Goal: Task Accomplishment & Management: Use online tool/utility

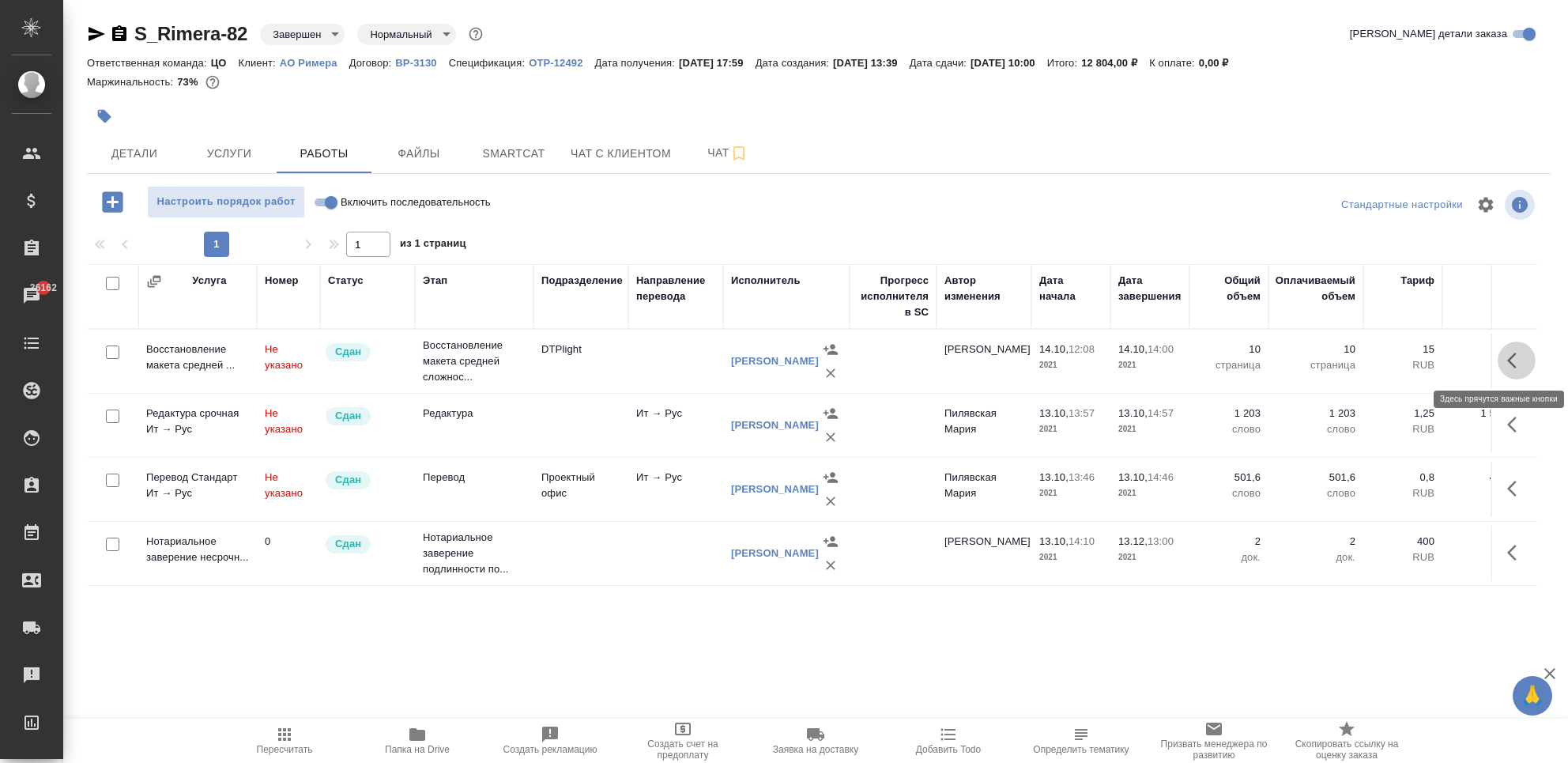
click at [1506, 350] on button "button" at bounding box center [1517, 361] width 38 height 38
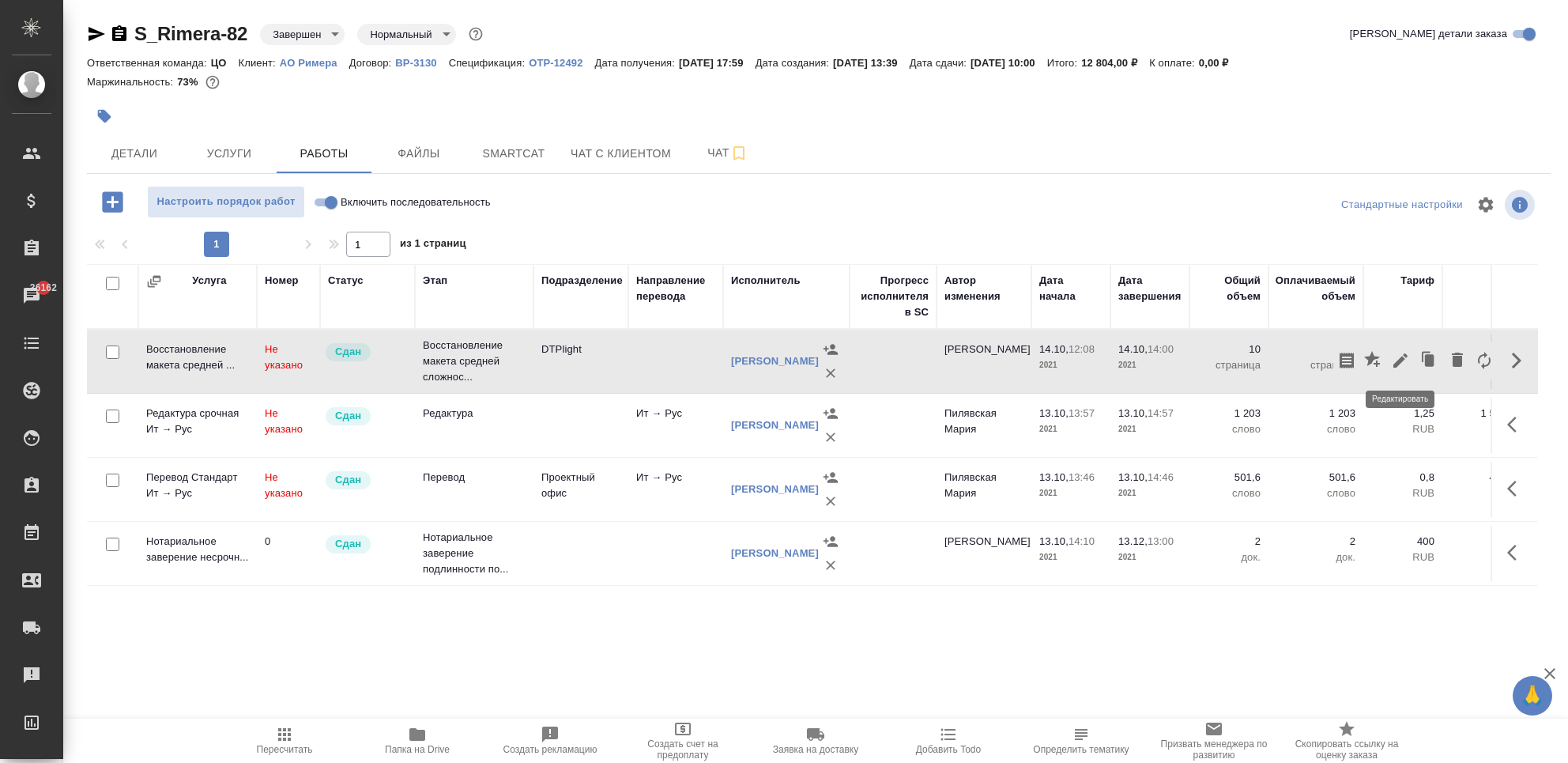
click at [1401, 354] on icon "button" at bounding box center [1400, 361] width 19 height 19
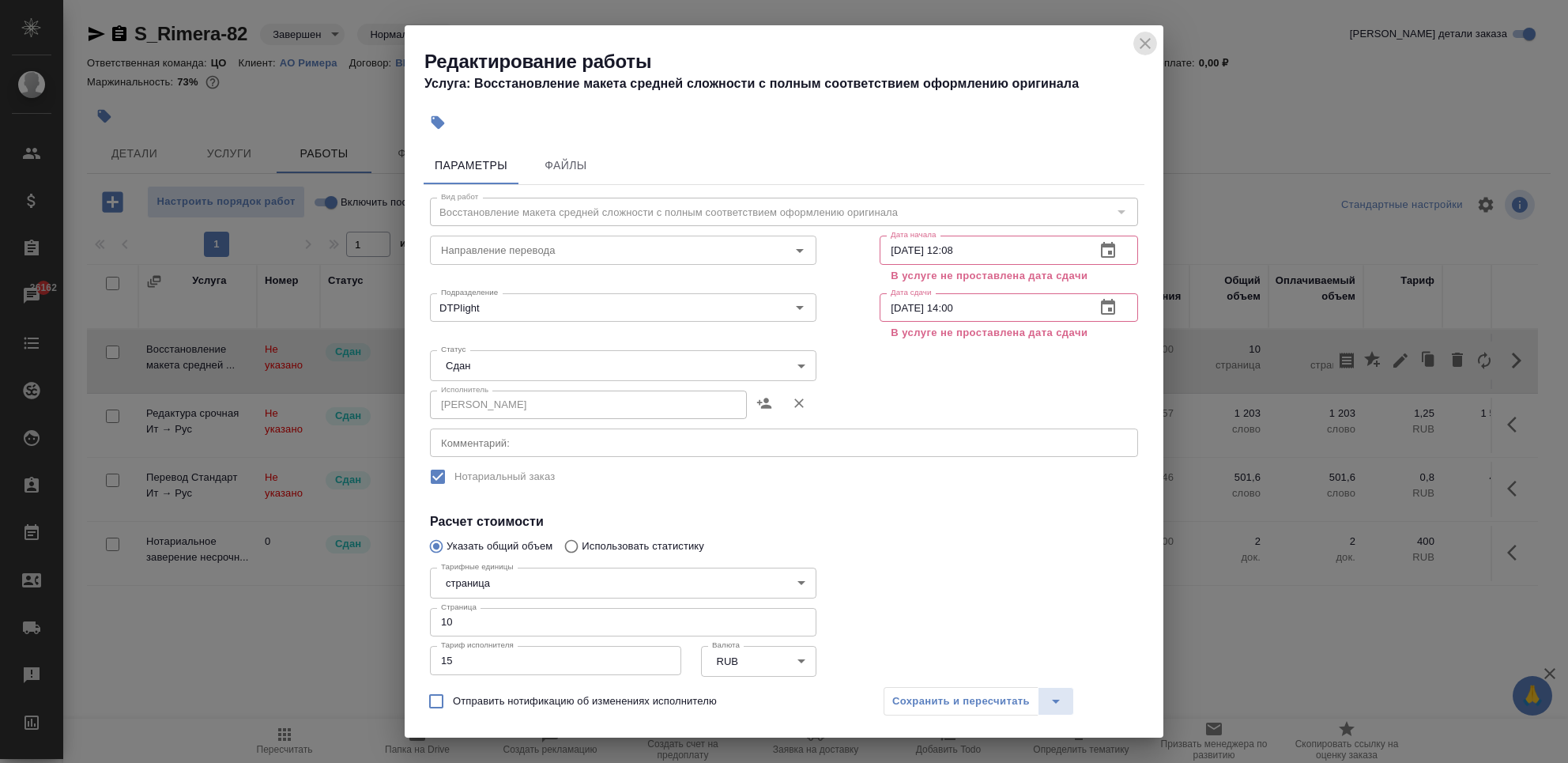
click at [1154, 44] on icon "close" at bounding box center [1145, 43] width 19 height 19
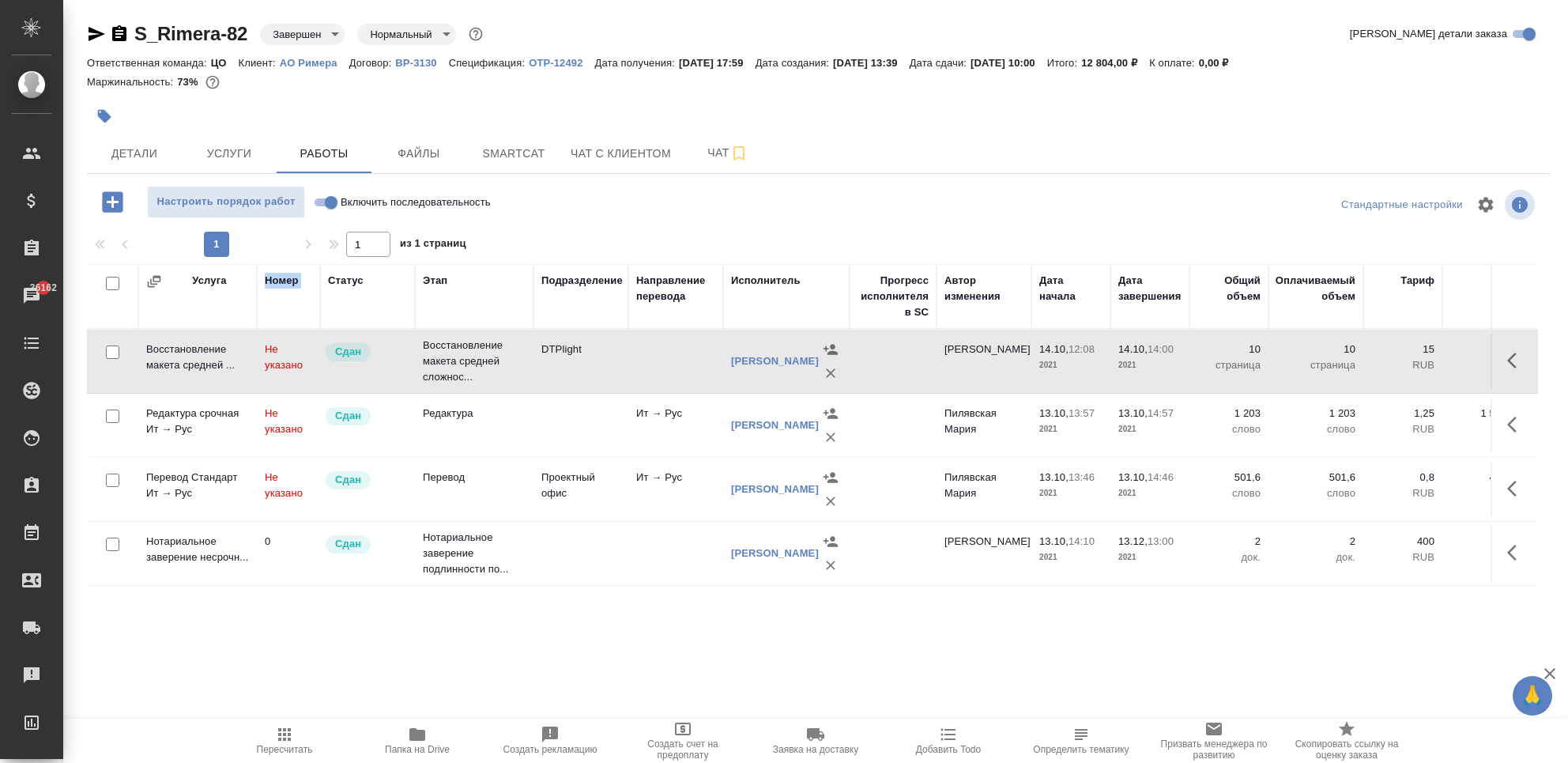
drag, startPoint x: 263, startPoint y: 279, endPoint x: 331, endPoint y: 283, distance: 68.1
click at [331, 283] on tr "Услуга Номер Статус Этап Подразделение Направление перевода Исполнитель Прогрес…" at bounding box center [1013, 296] width 1854 height 65
copy th "Номер"
click at [257, 205] on span "Настроить порядок работ" at bounding box center [226, 202] width 141 height 18
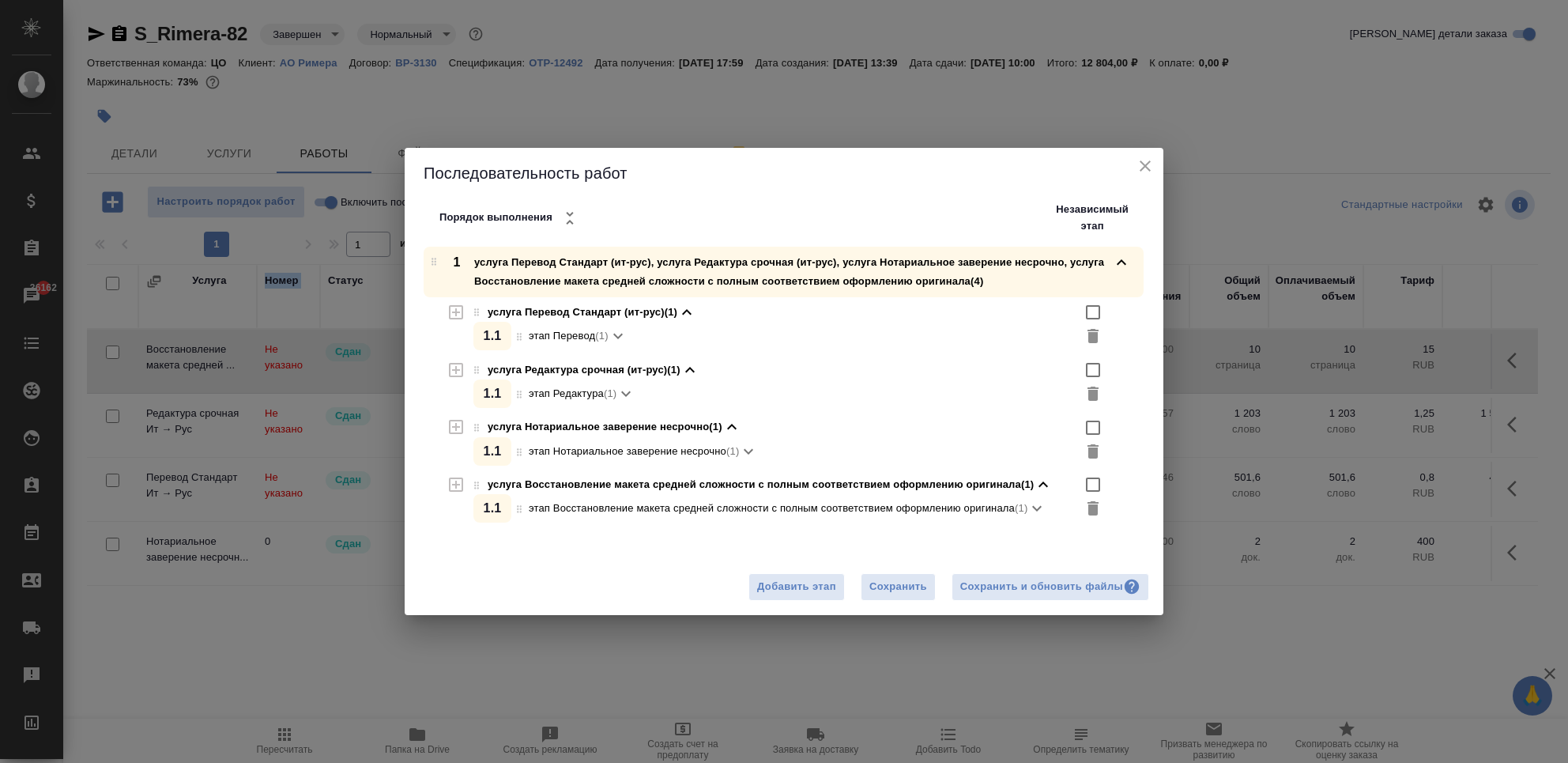
click at [1145, 162] on icon "close" at bounding box center [1145, 165] width 19 height 19
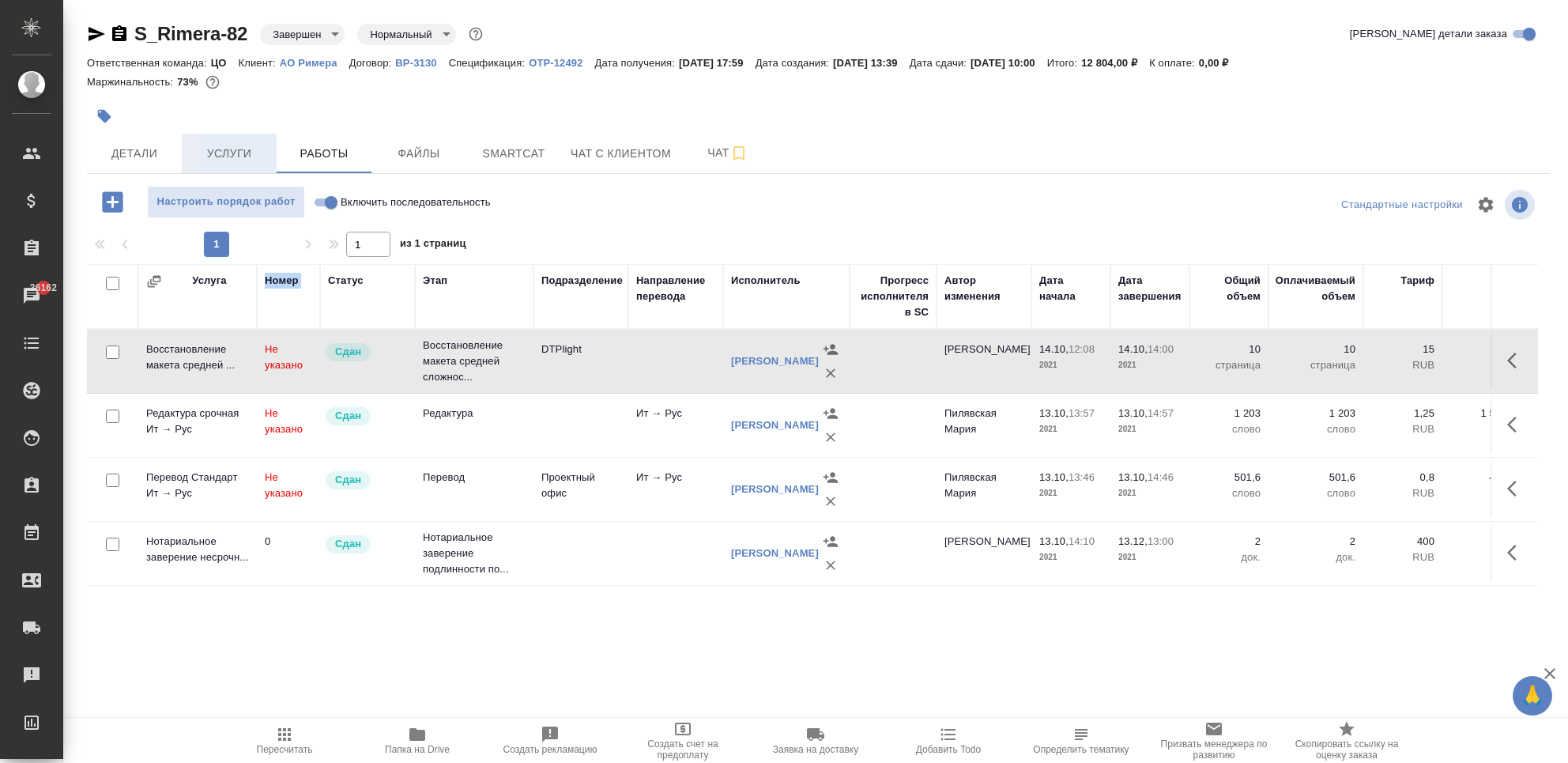
click at [193, 157] on span "Услуги" at bounding box center [229, 154] width 76 height 20
click at [138, 158] on span "Детали" at bounding box center [134, 154] width 76 height 20
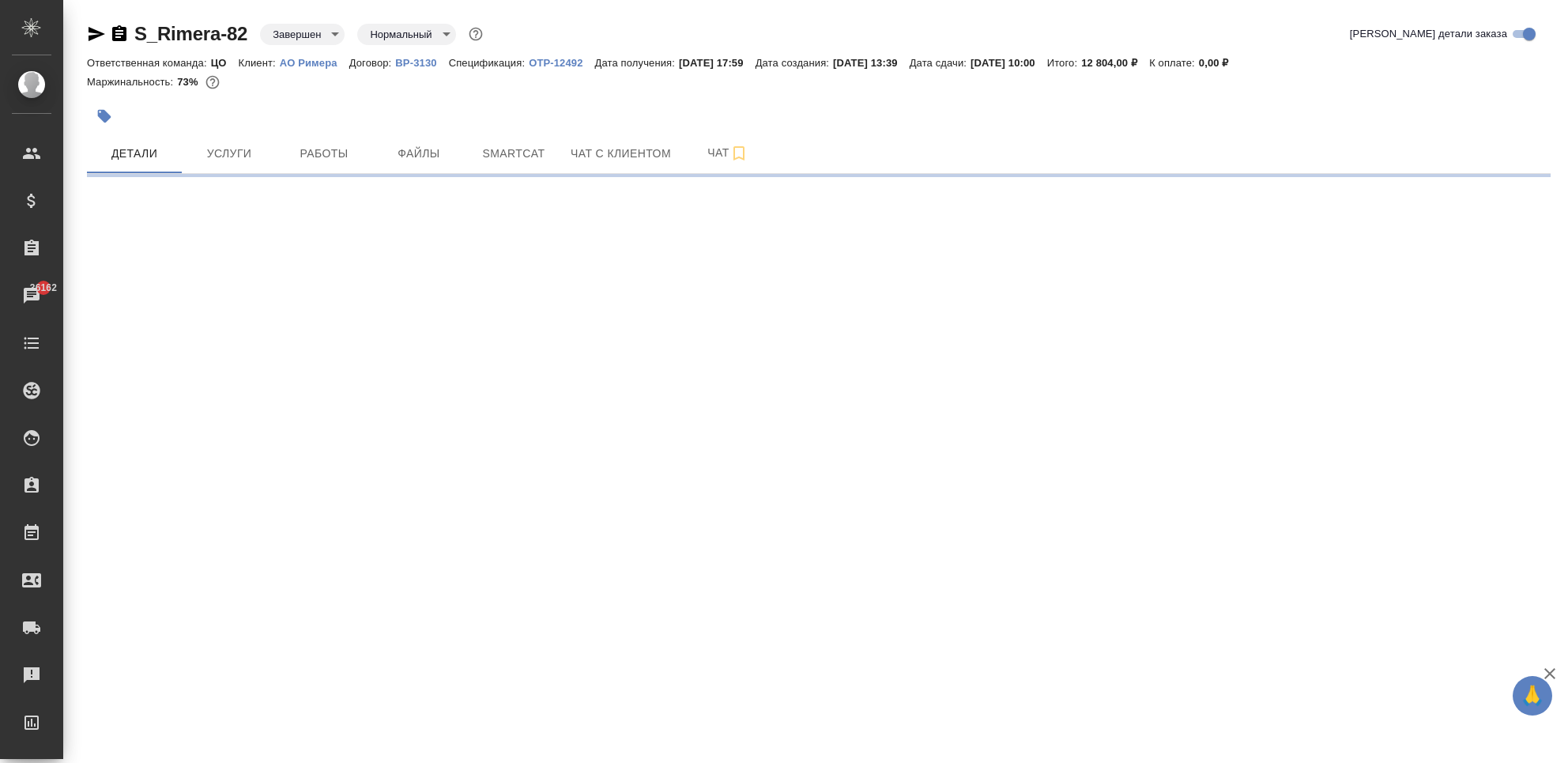
select select "RU"
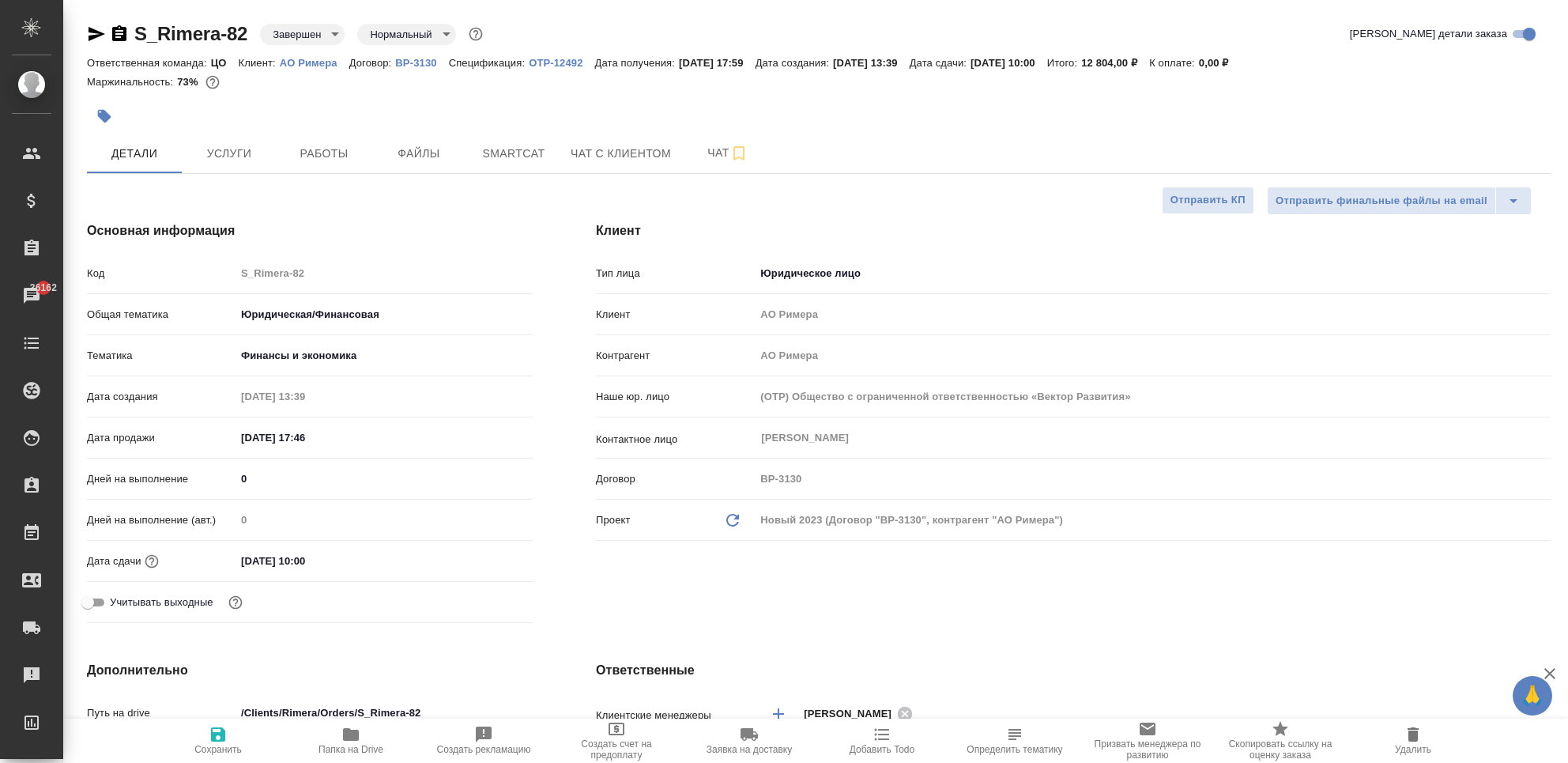
type textarea "x"
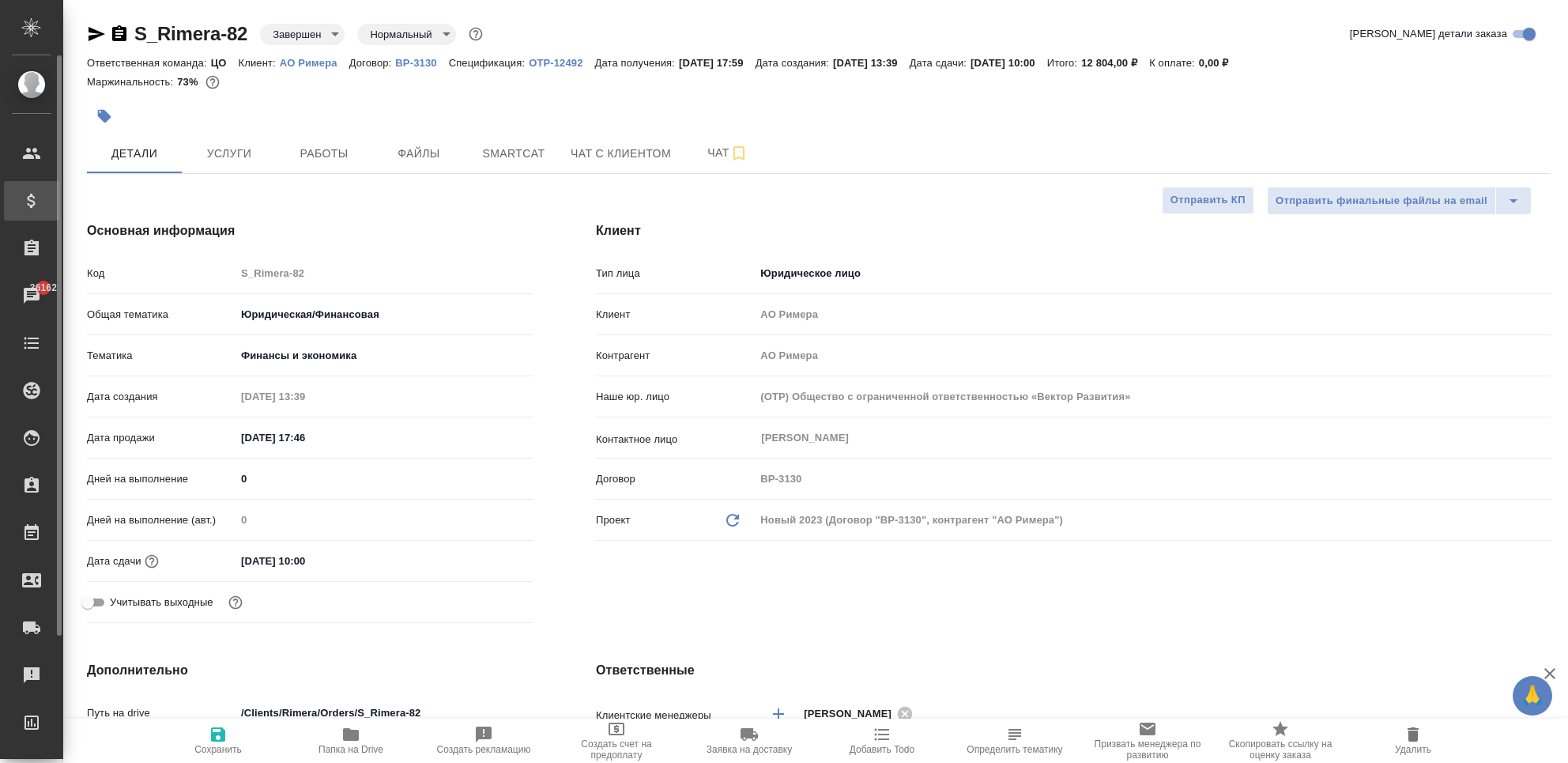
type textarea "x"
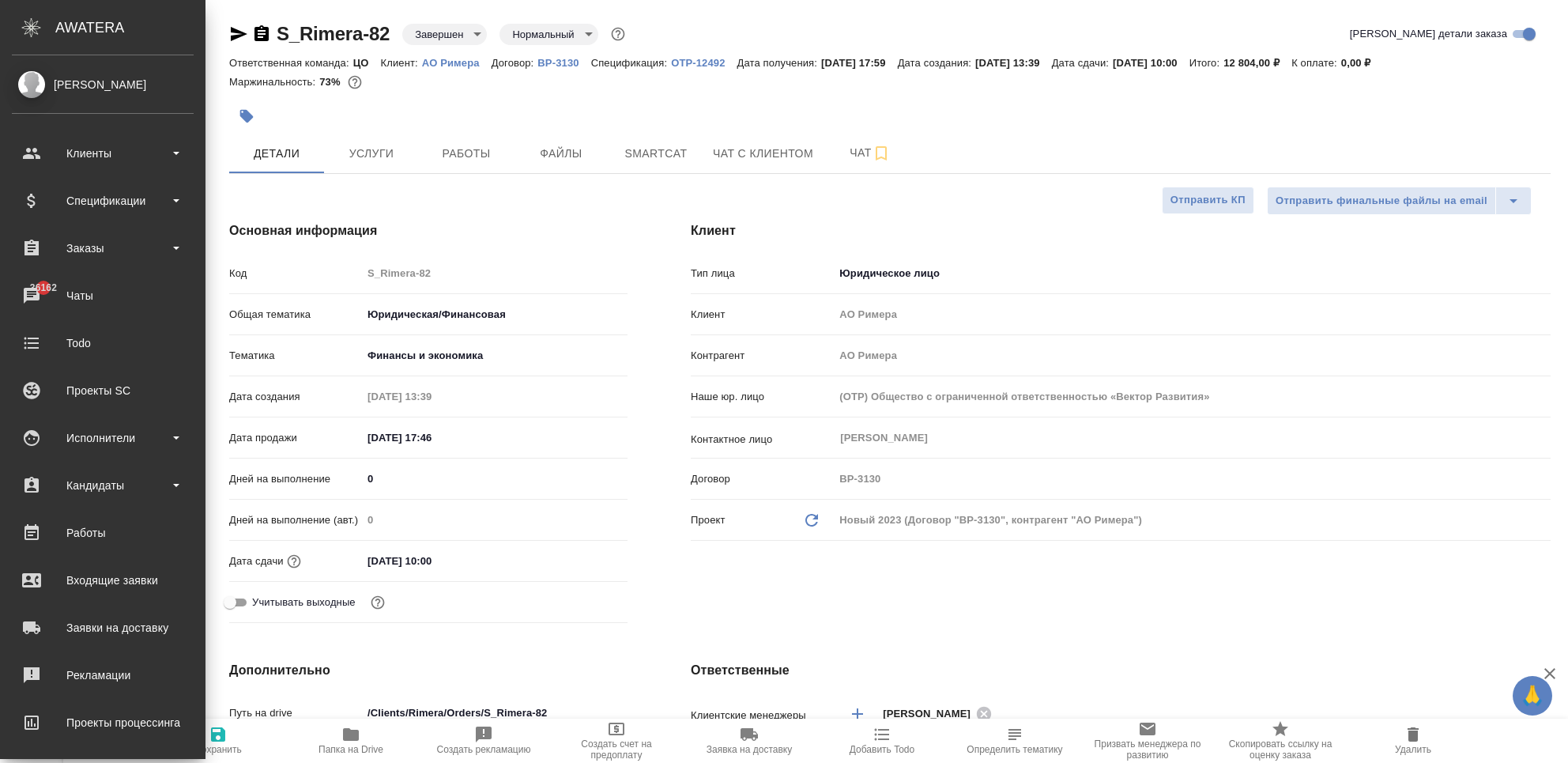
type textarea "x"
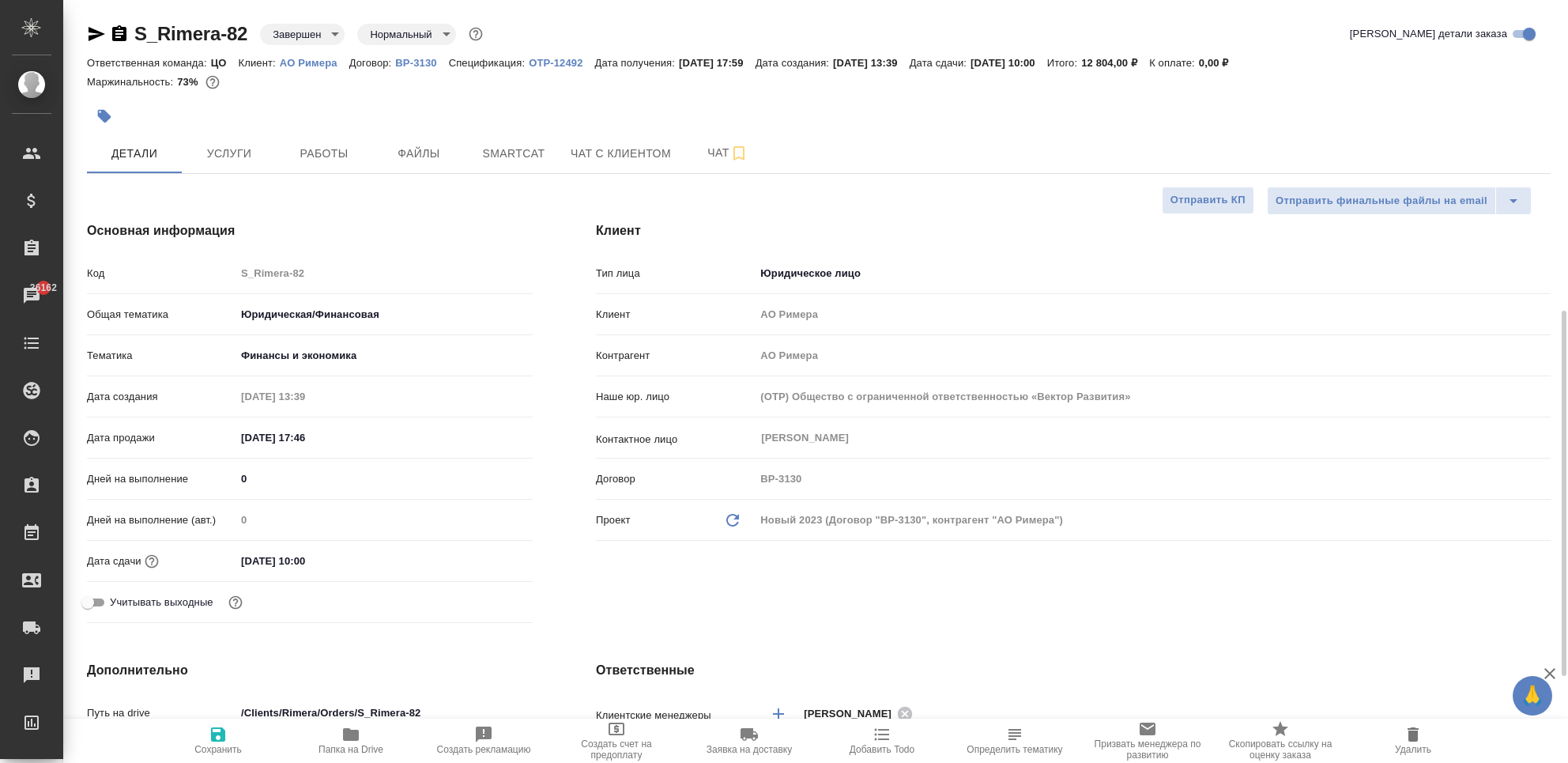
scroll to position [210, 0]
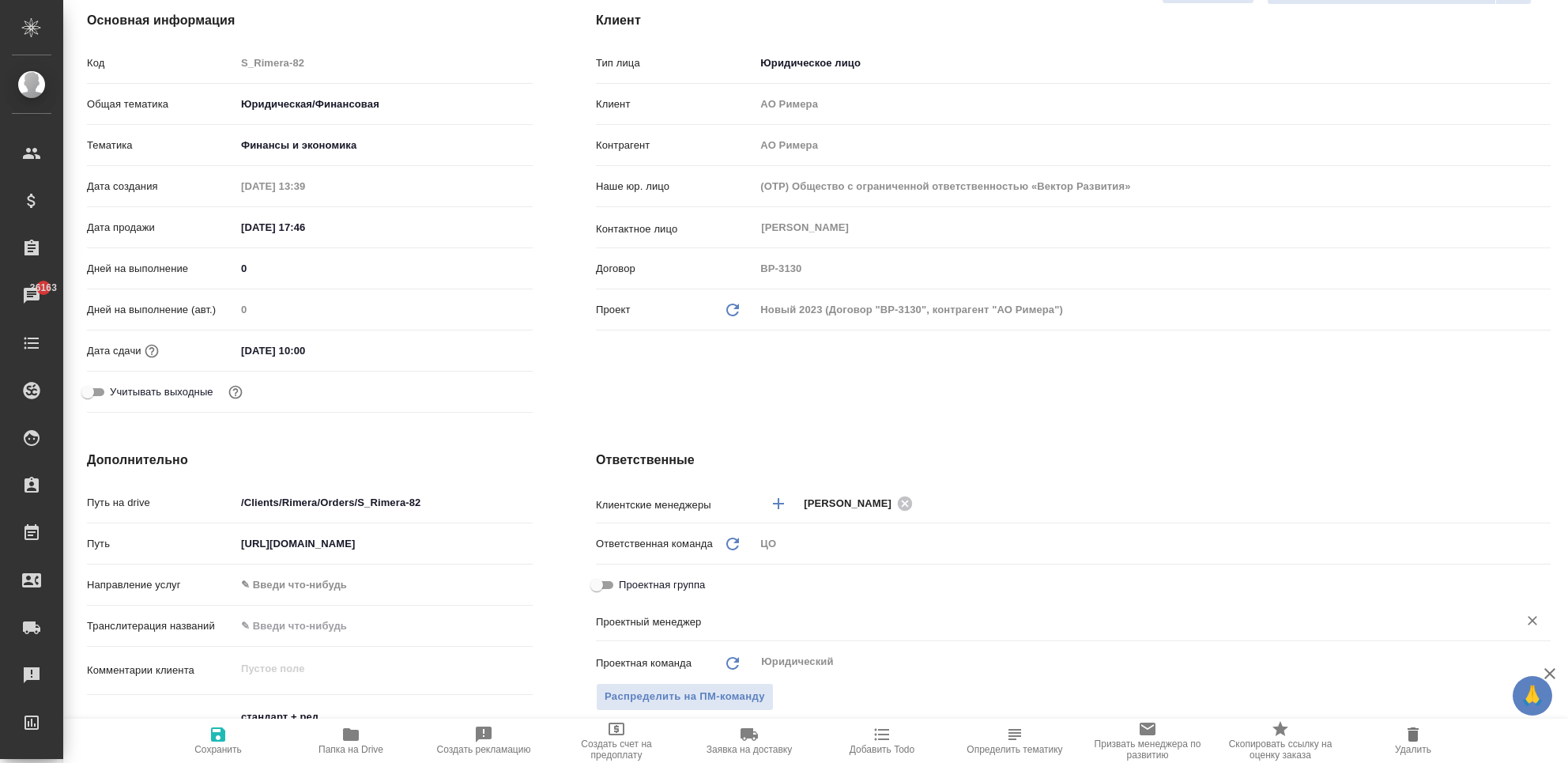
type textarea "x"
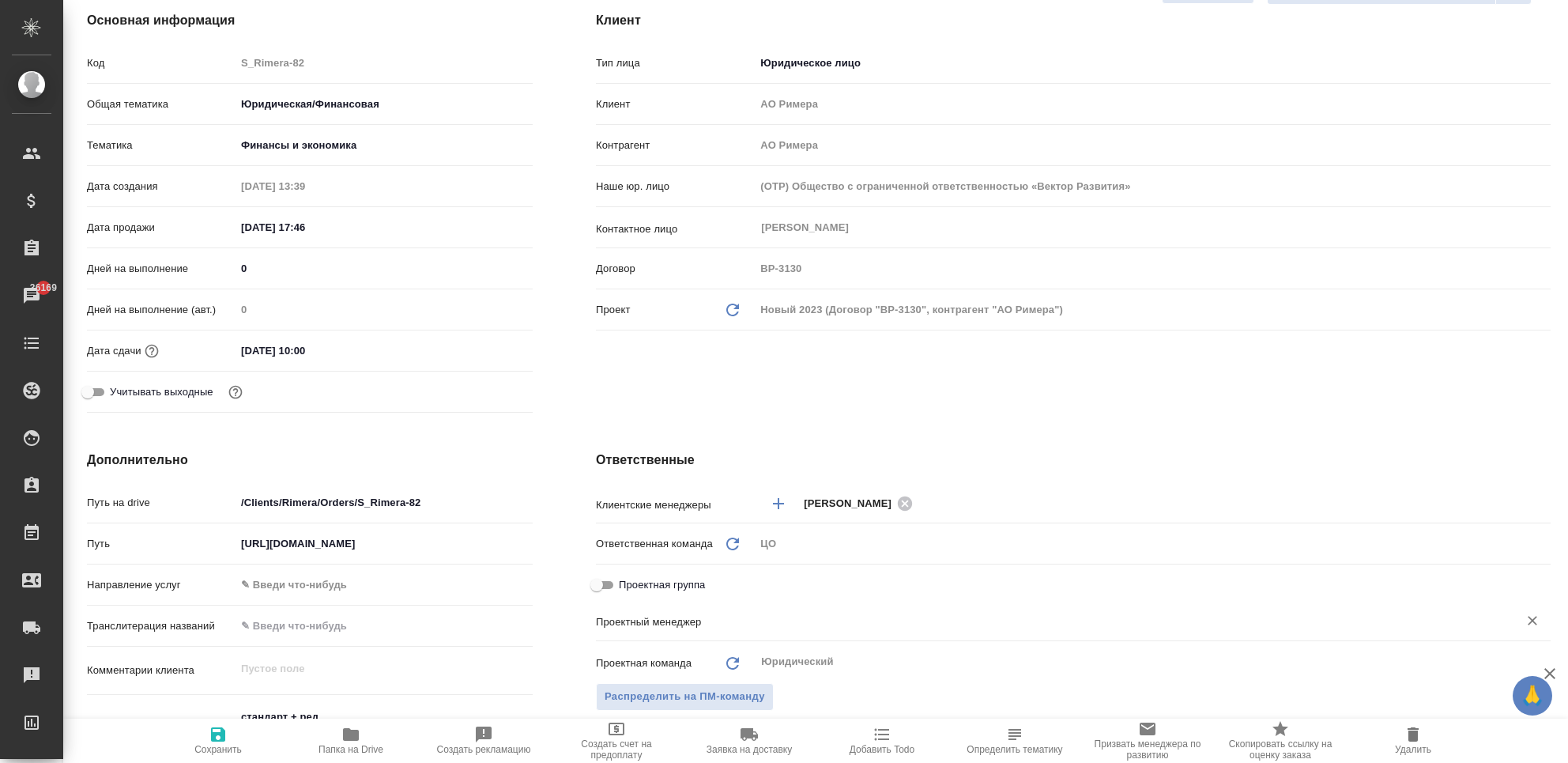
type textarea "x"
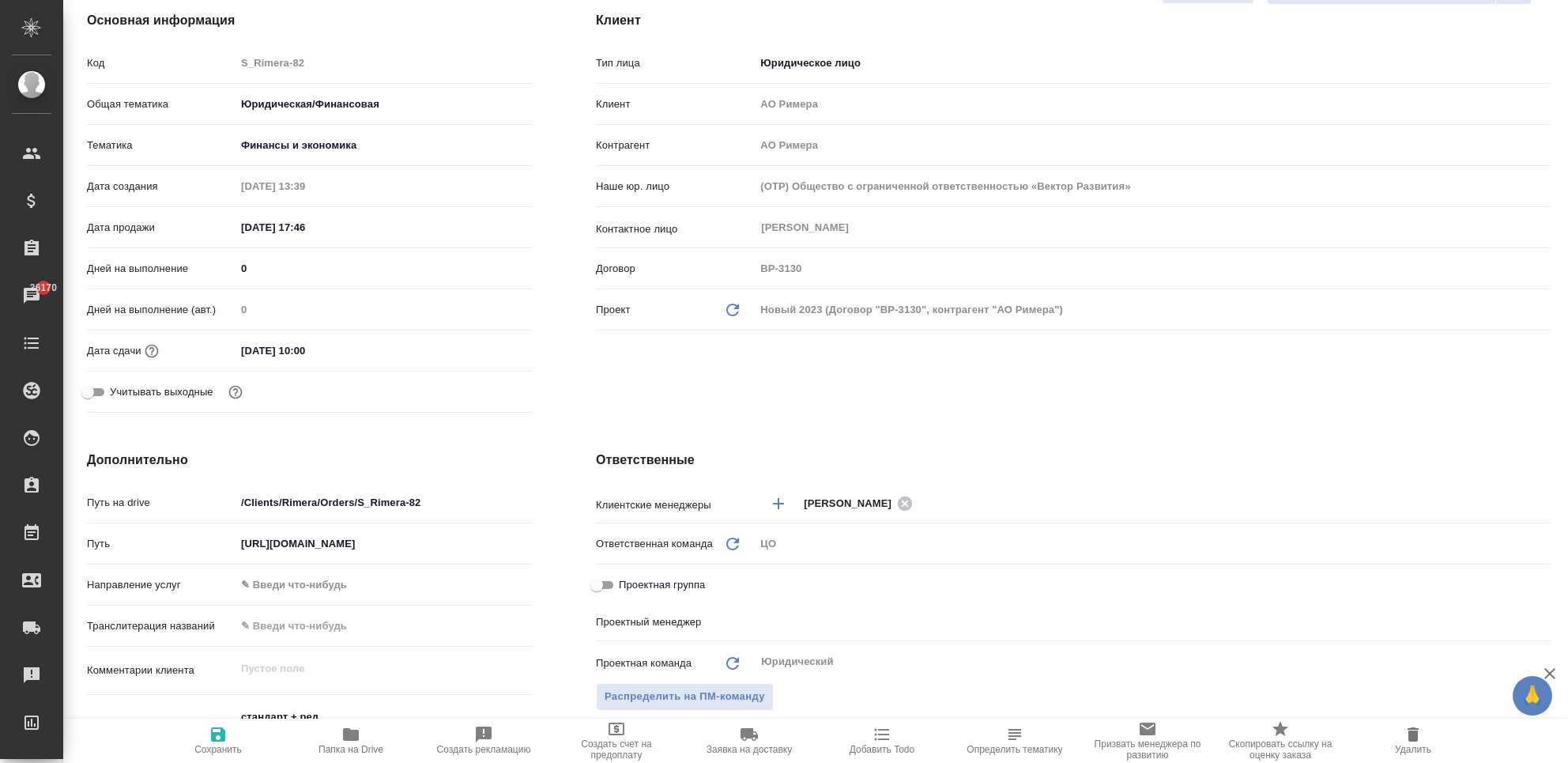
type textarea "x"
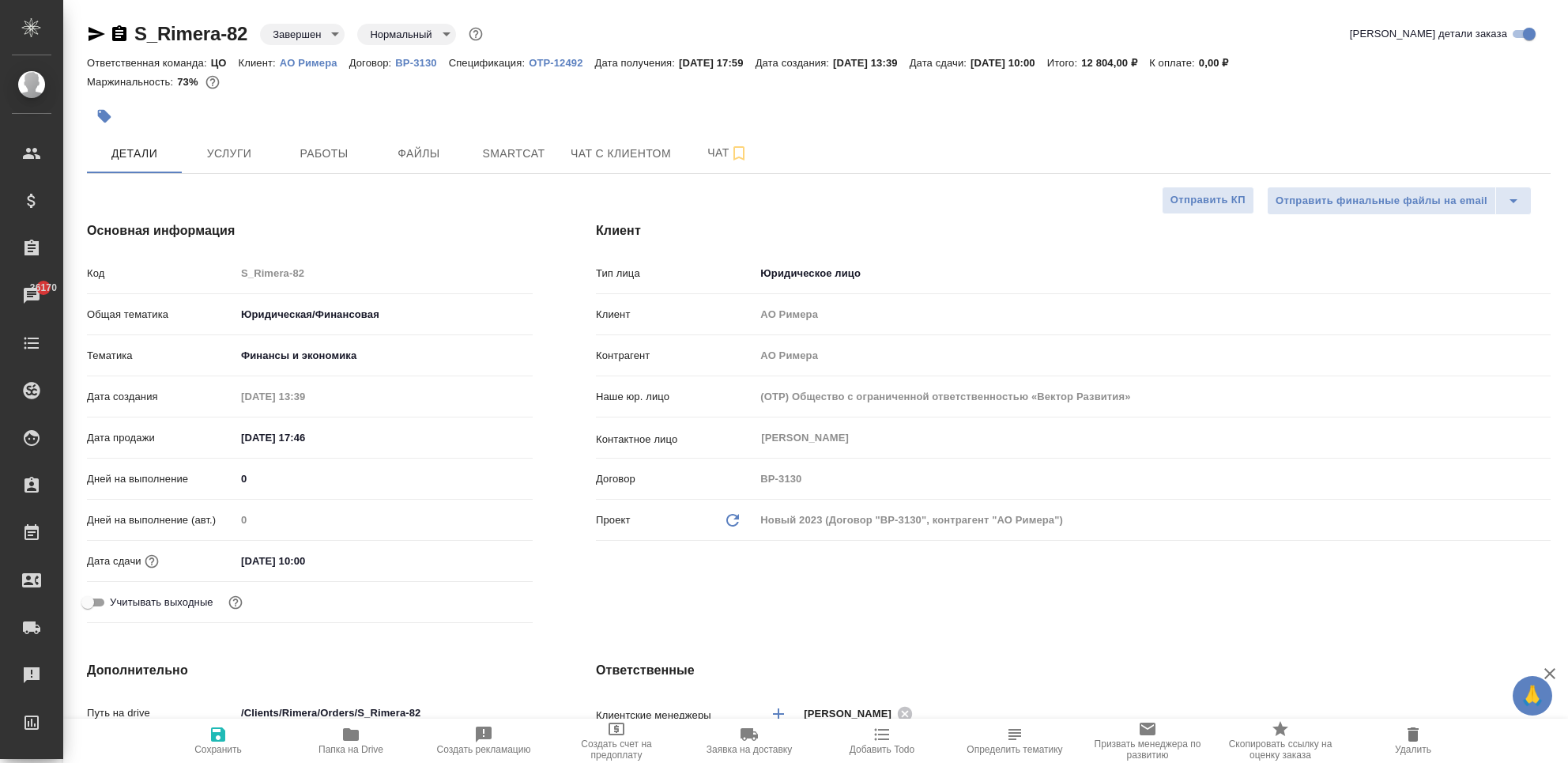
type textarea "x"
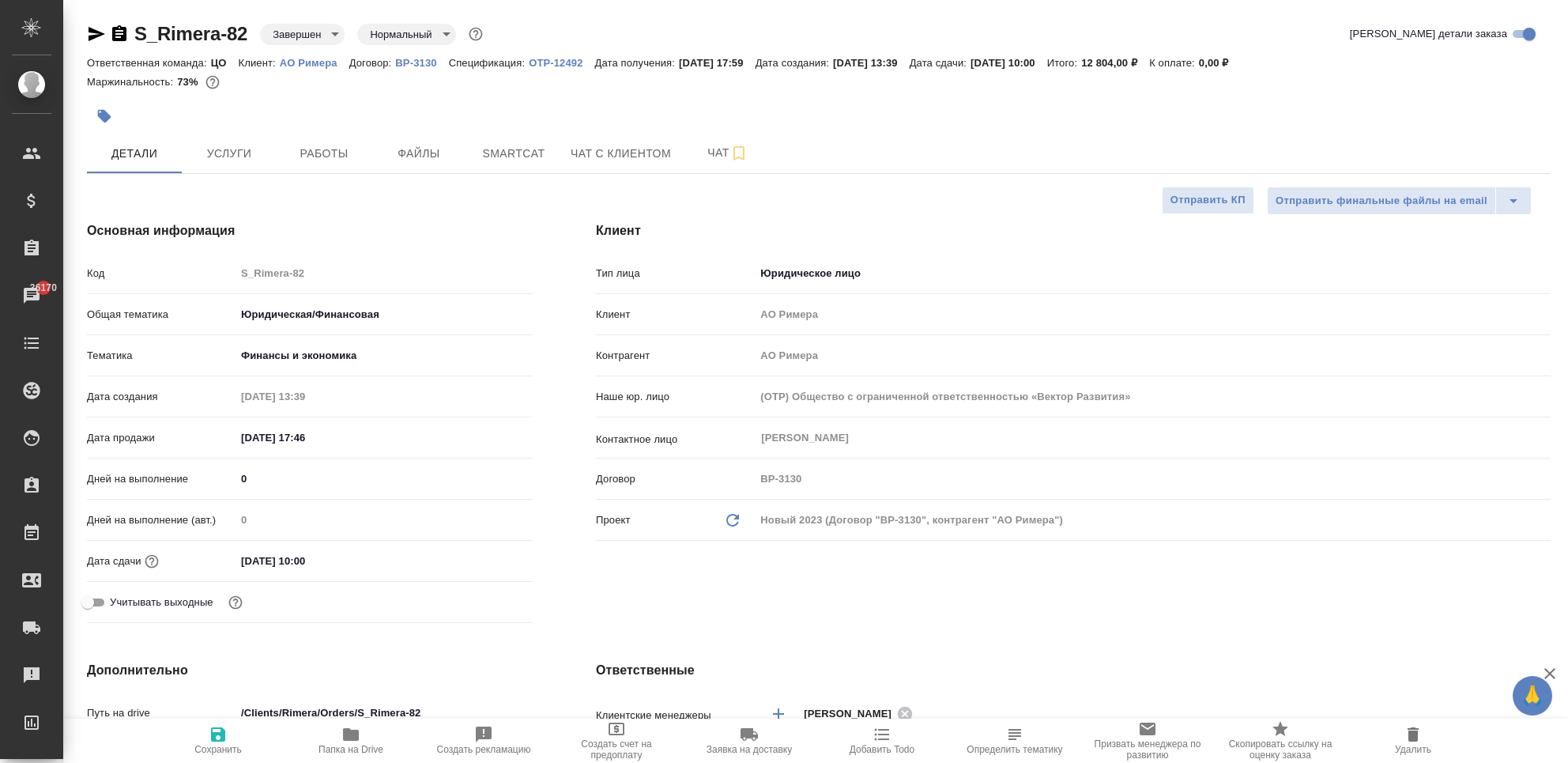
type textarea "x"
click at [321, 130] on div at bounding box center [575, 116] width 977 height 35
click at [319, 135] on button "Работы" at bounding box center [324, 152] width 95 height 39
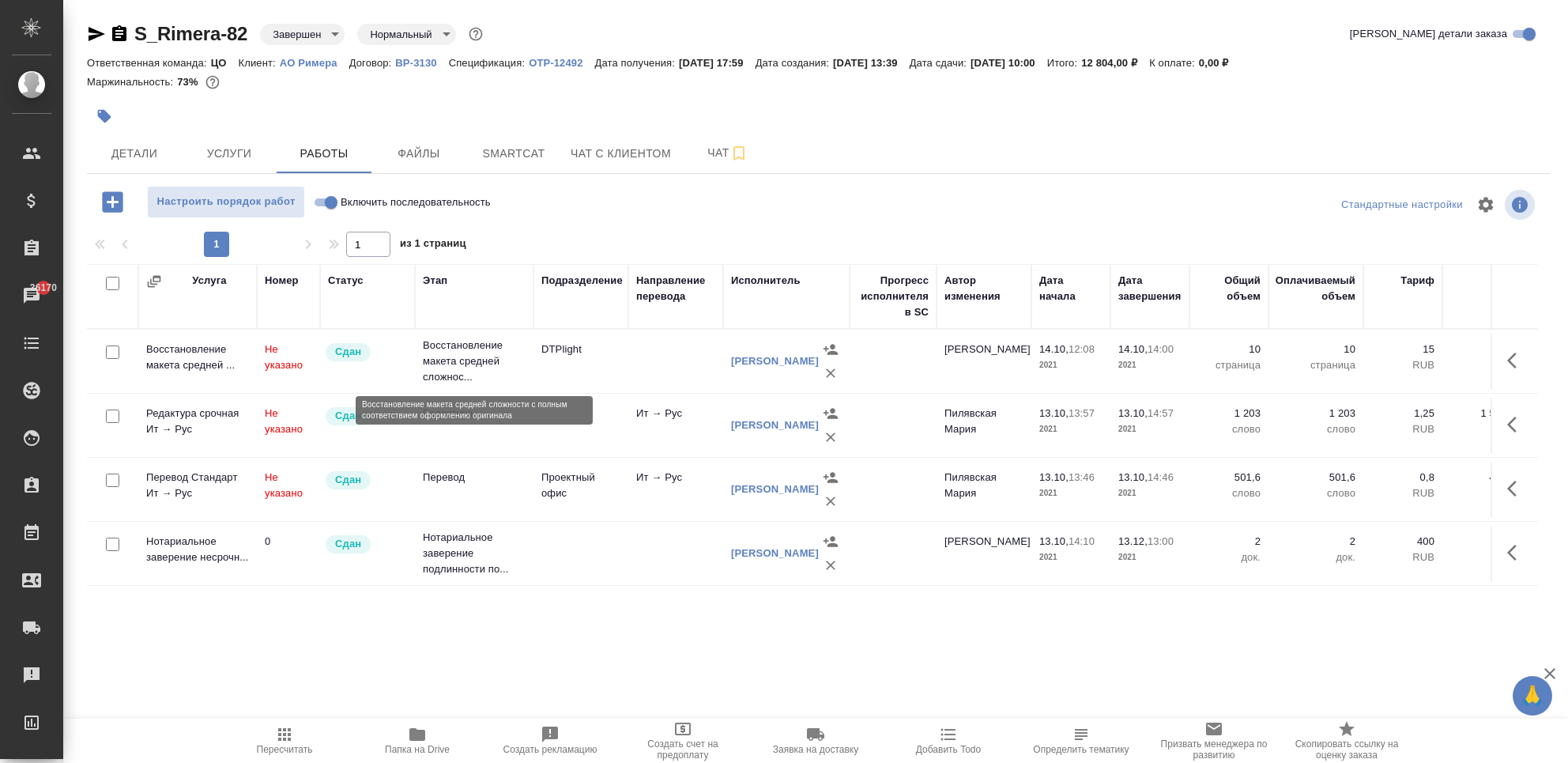
click at [498, 365] on p "Восстановление макета средней сложнос..." at bounding box center [474, 361] width 103 height 47
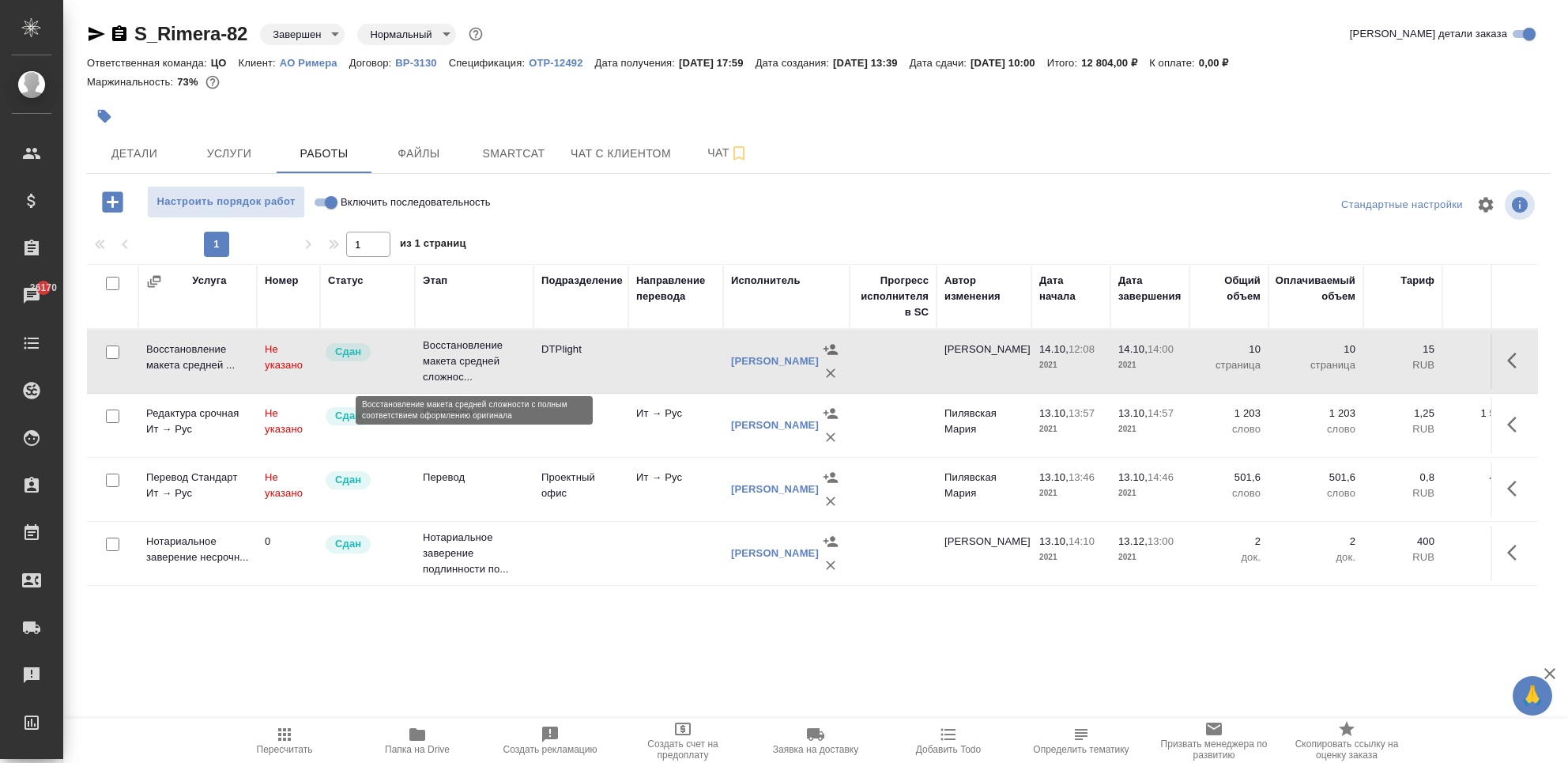
click at [498, 365] on p "Восстановление макета средней сложнос..." at bounding box center [474, 361] width 103 height 47
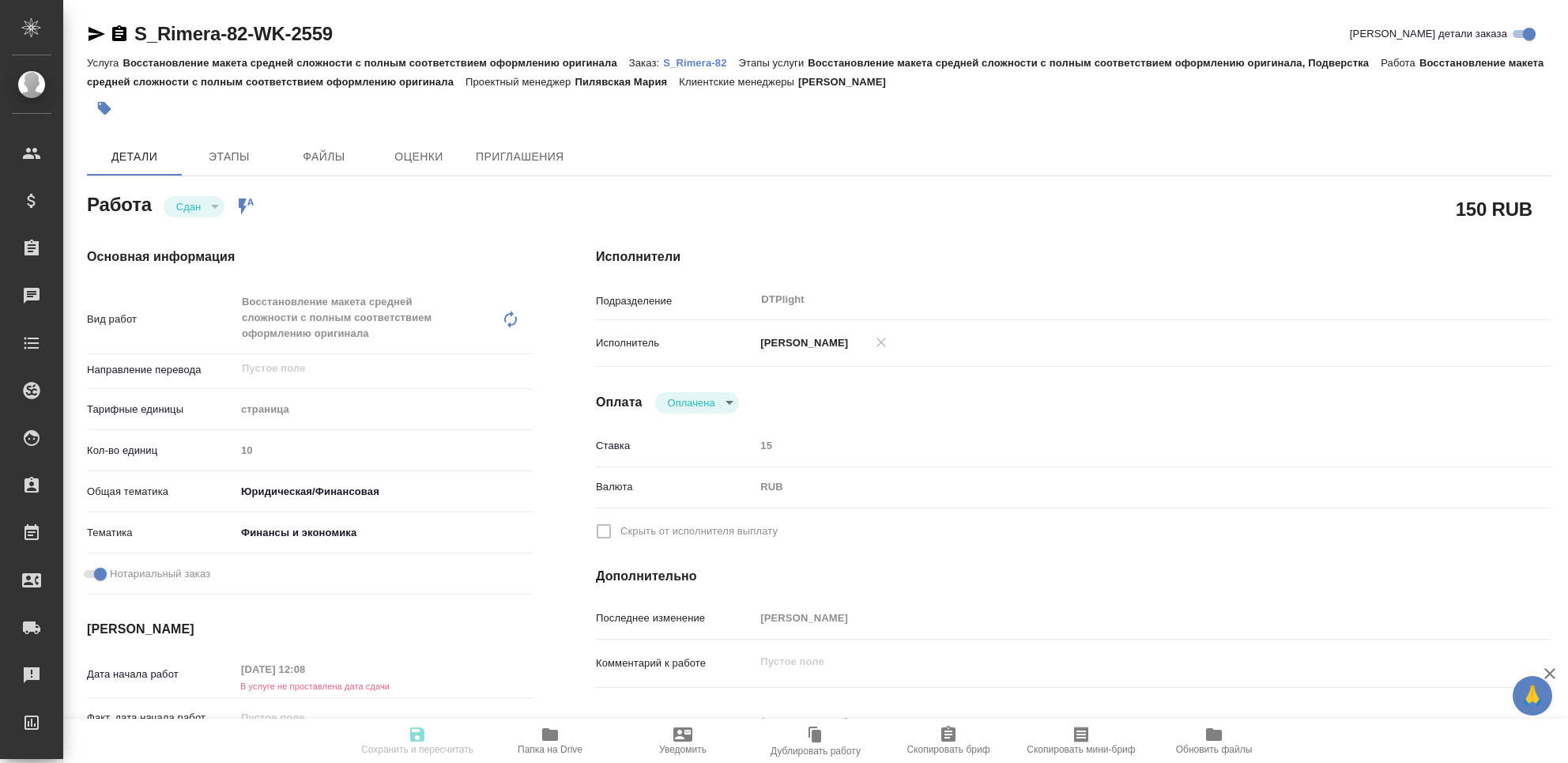
type textarea "x"
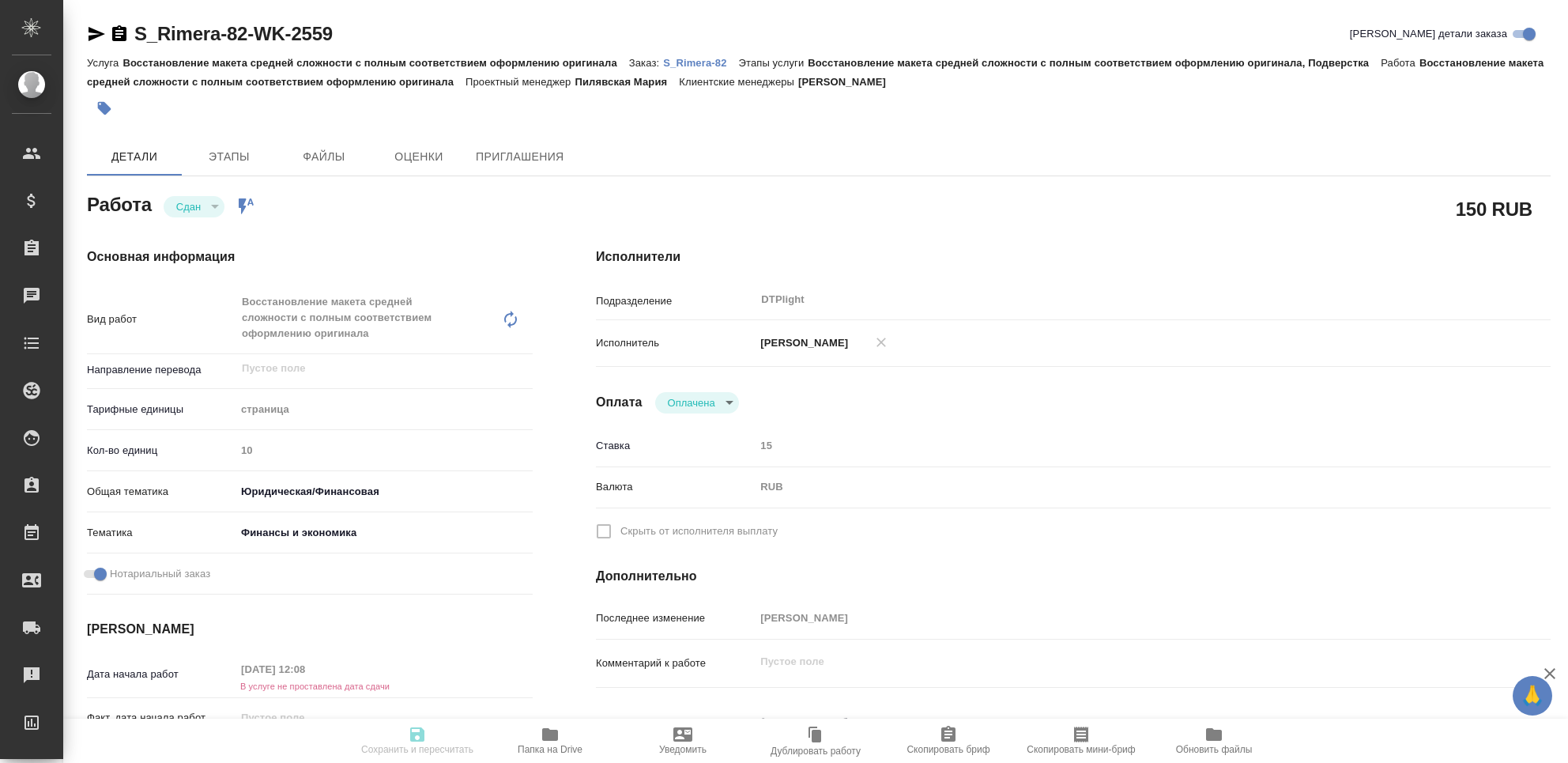
type textarea "x"
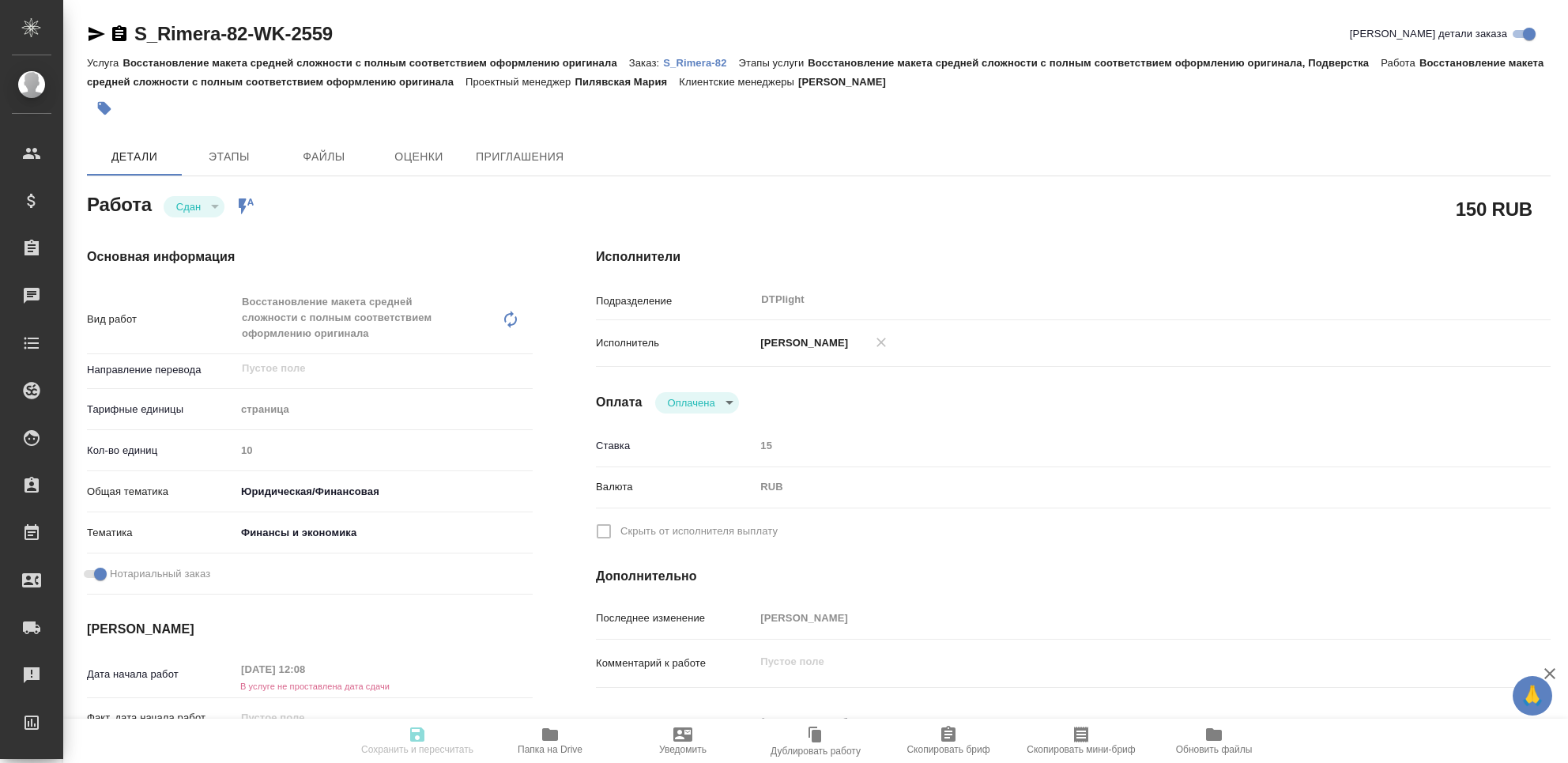
type textarea "x"
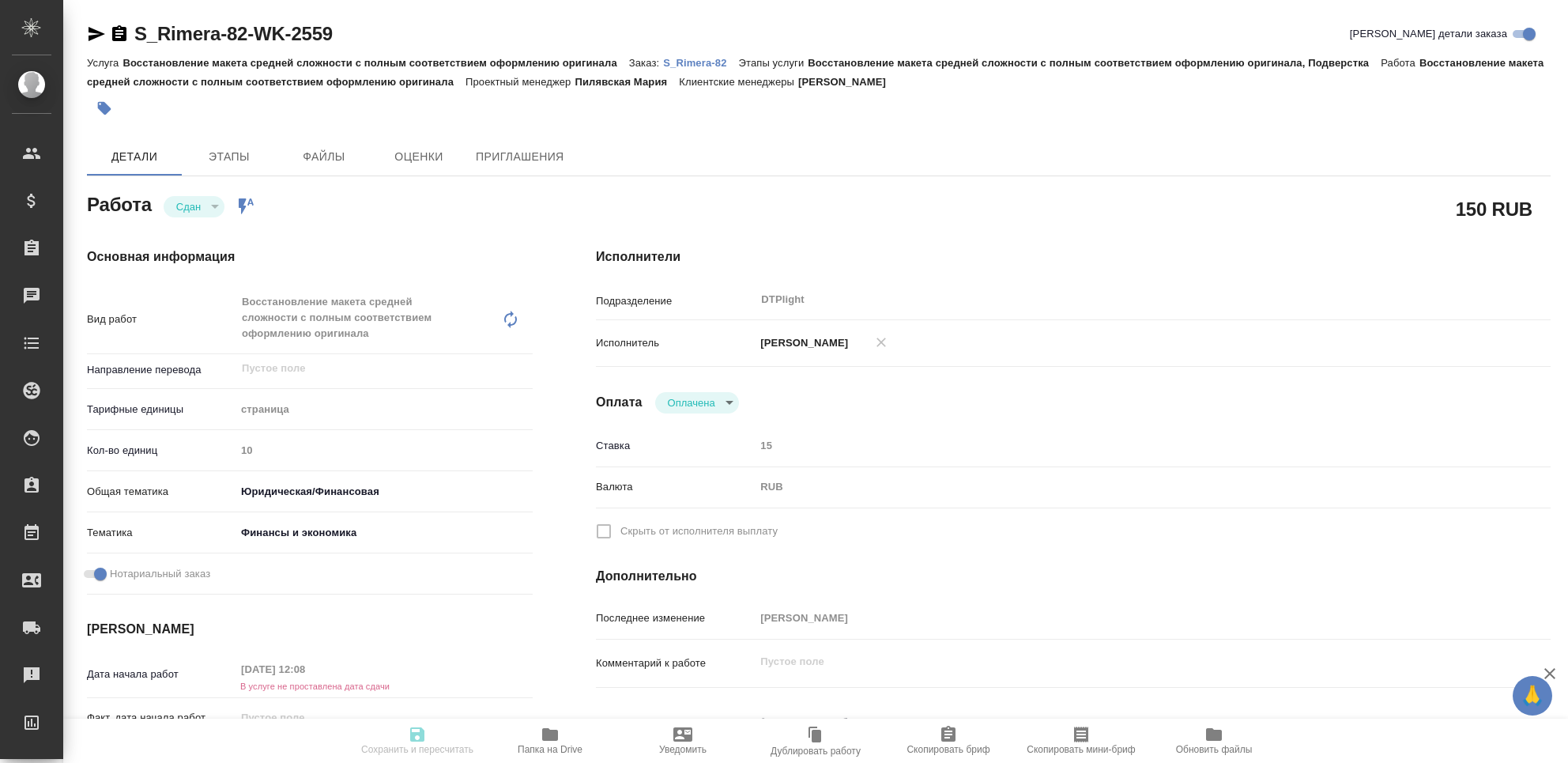
type textarea "x"
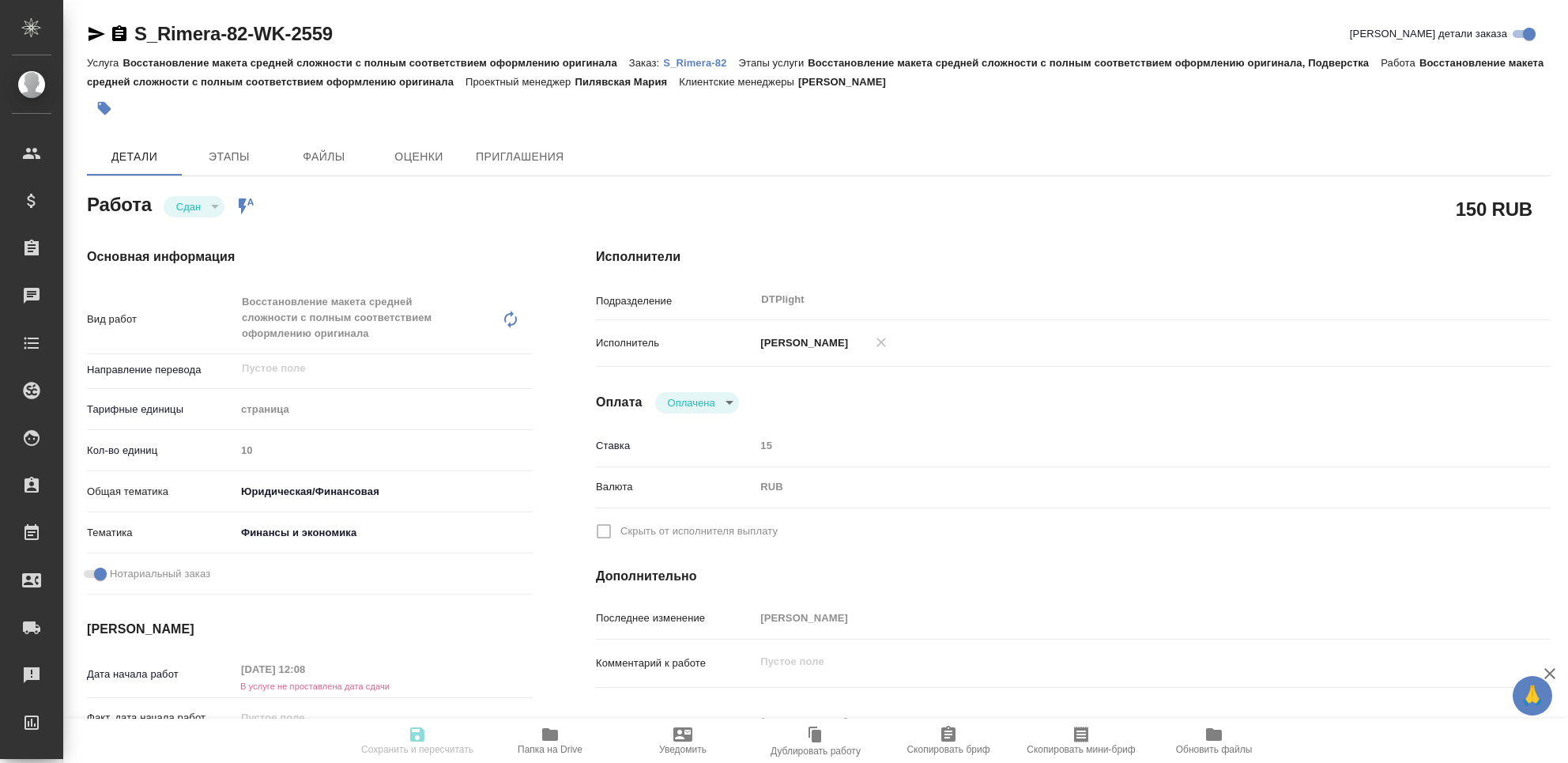
type textarea "x"
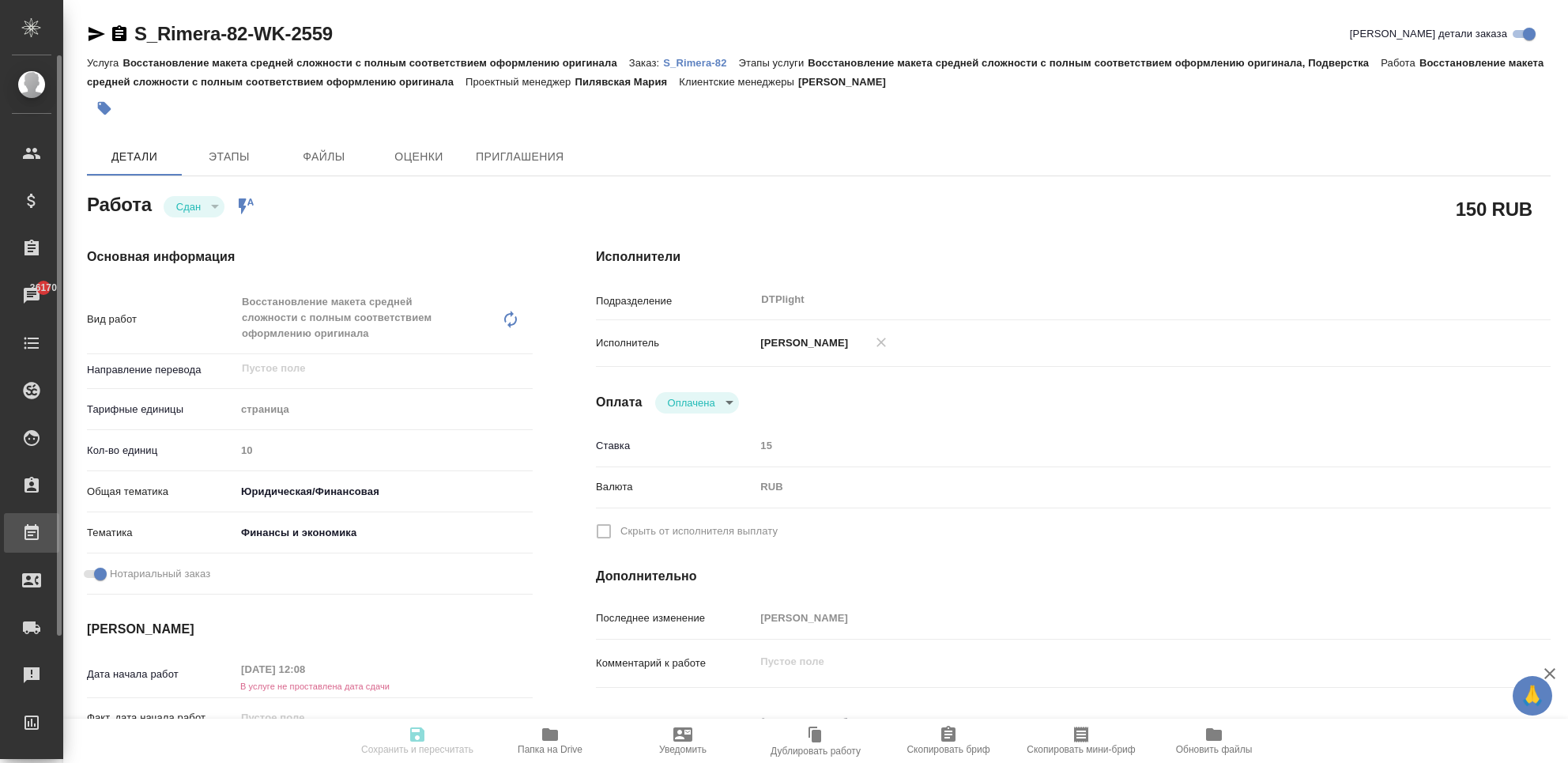
type textarea "x"
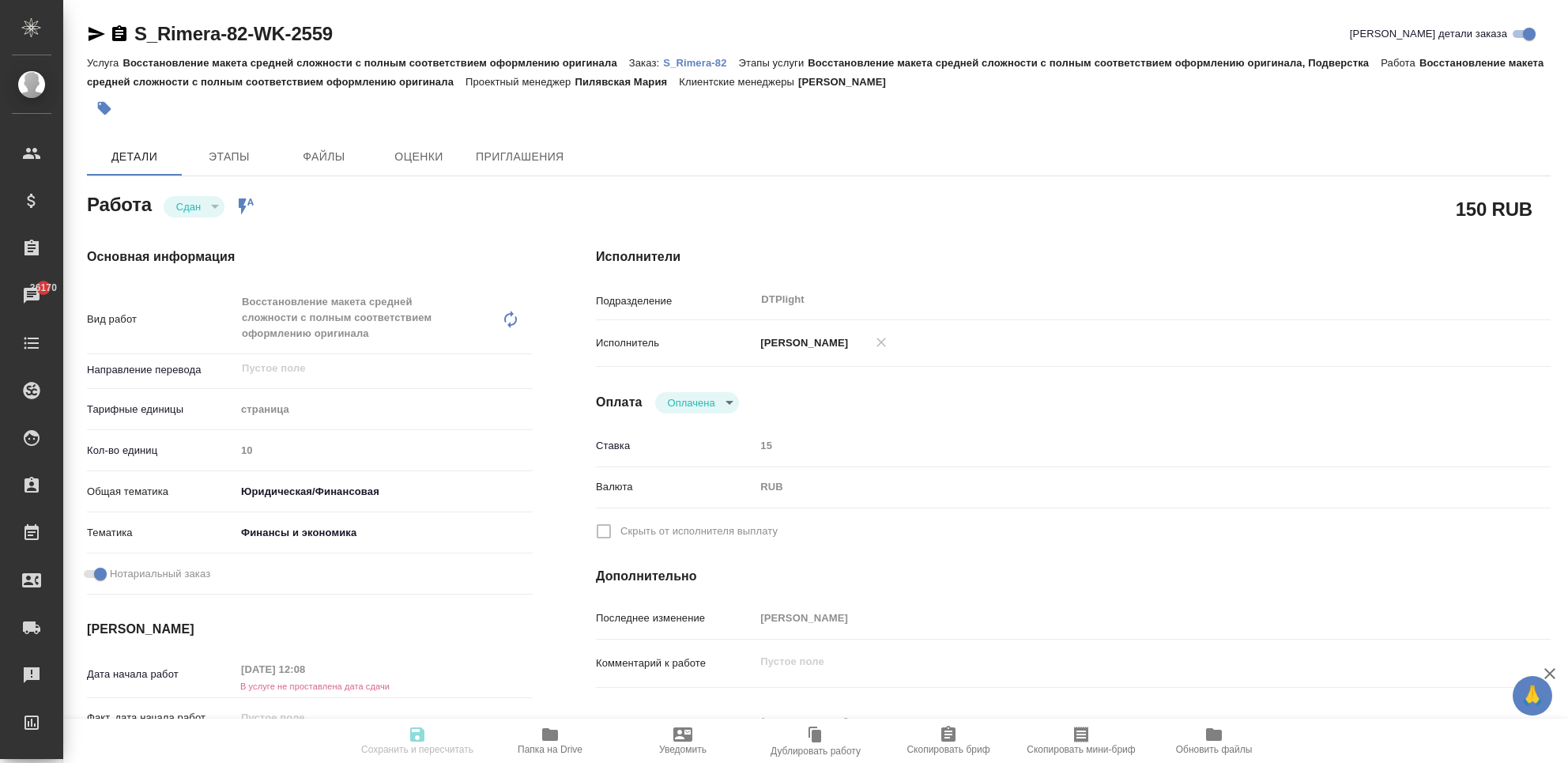
type textarea "x"
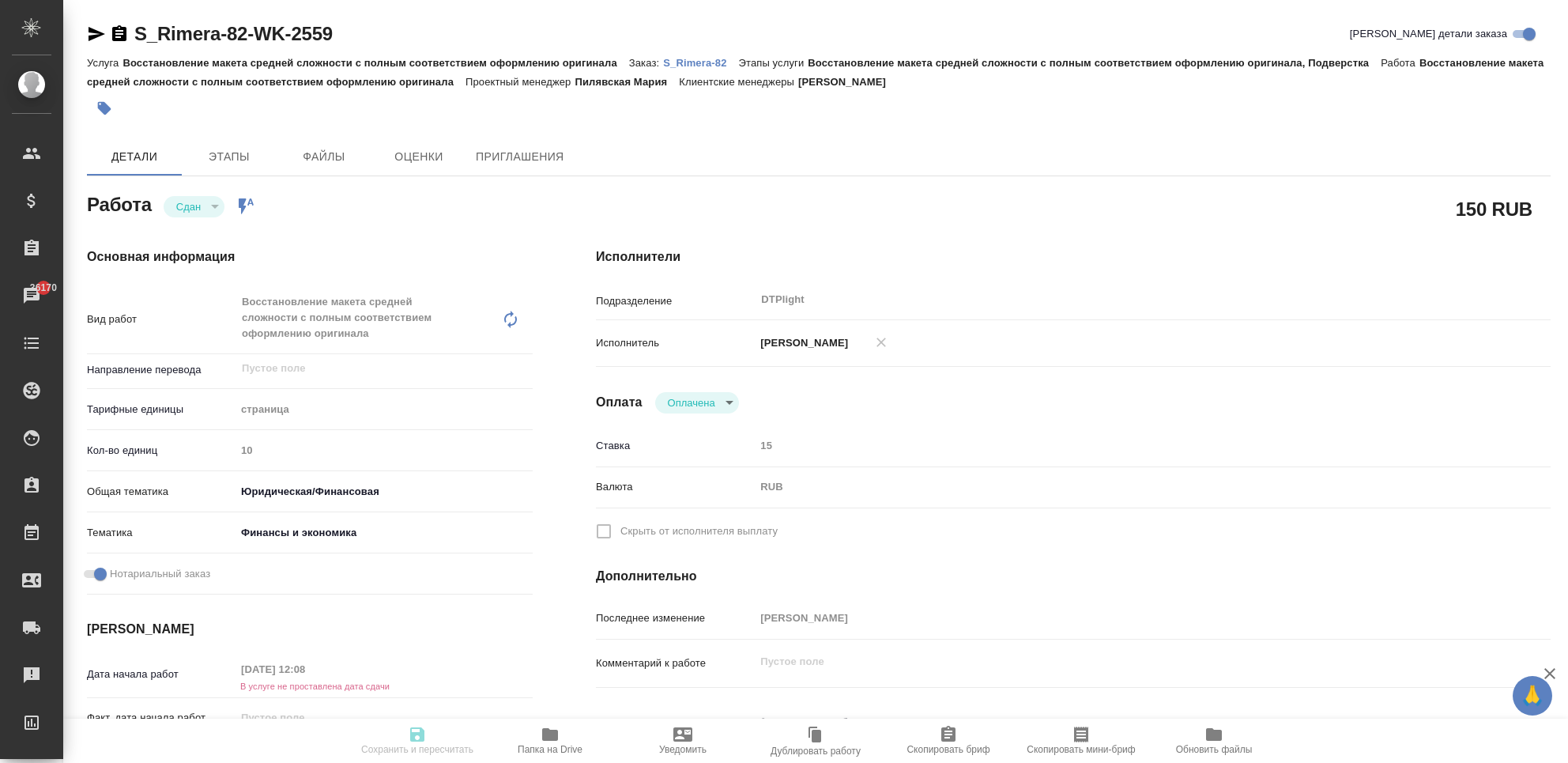
type textarea "x"
